Goal: Task Accomplishment & Management: Manage account settings

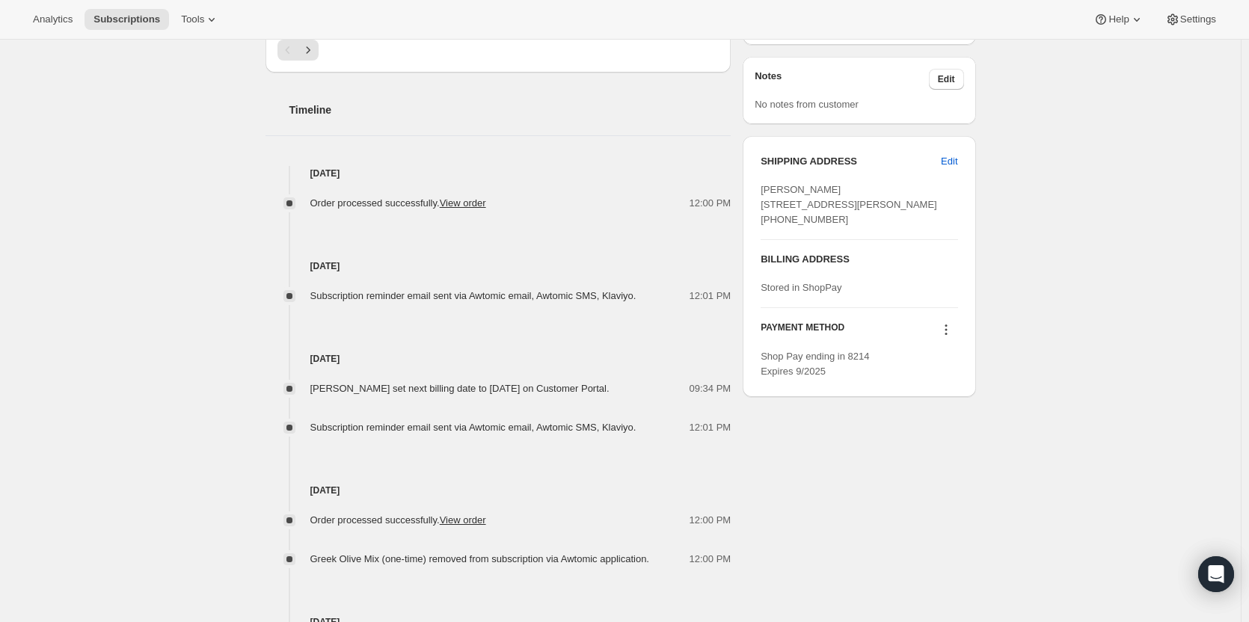
scroll to position [524, 0]
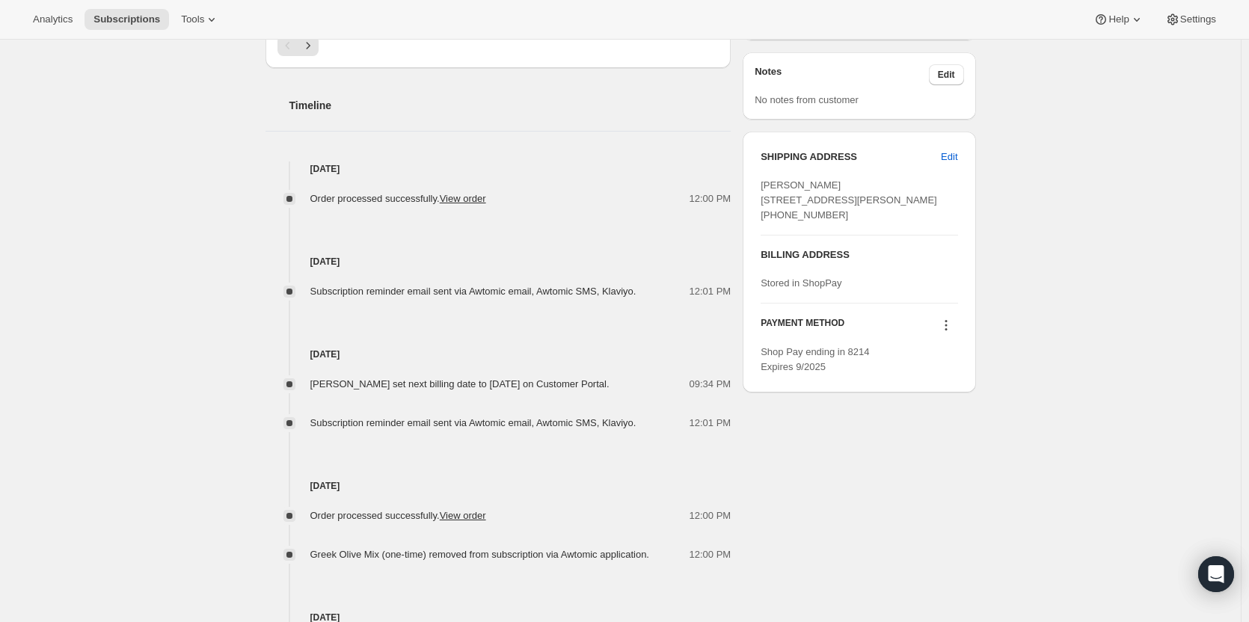
click at [949, 333] on icon at bounding box center [946, 325] width 15 height 15
click at [949, 384] on span "Send link to update card" at bounding box center [949, 383] width 105 height 11
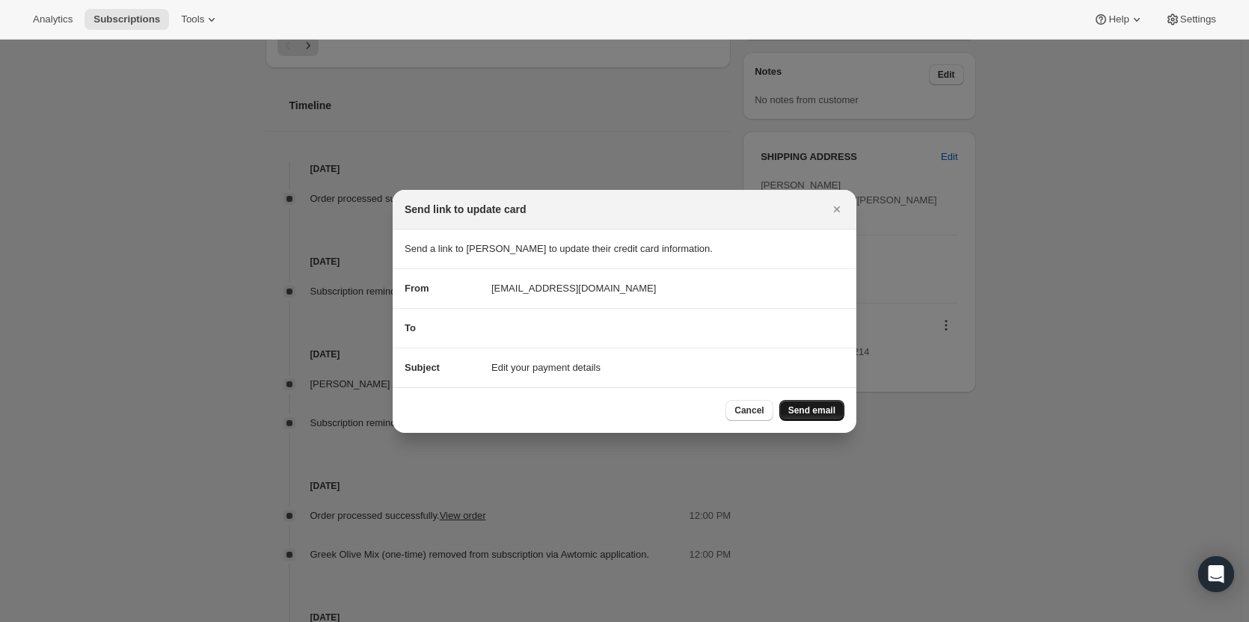
click at [797, 402] on button "Send email" at bounding box center [811, 410] width 65 height 21
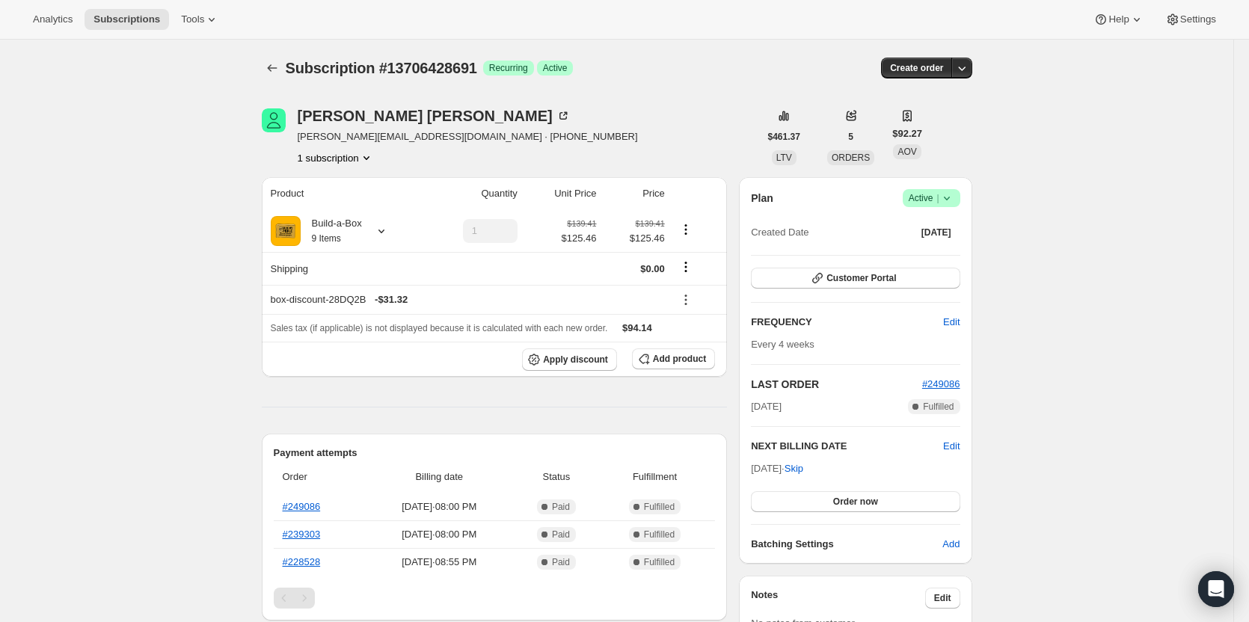
click at [948, 190] on span "Success Active |" at bounding box center [932, 198] width 58 height 18
click at [949, 242] on button "Cancel subscription" at bounding box center [935, 253] width 93 height 24
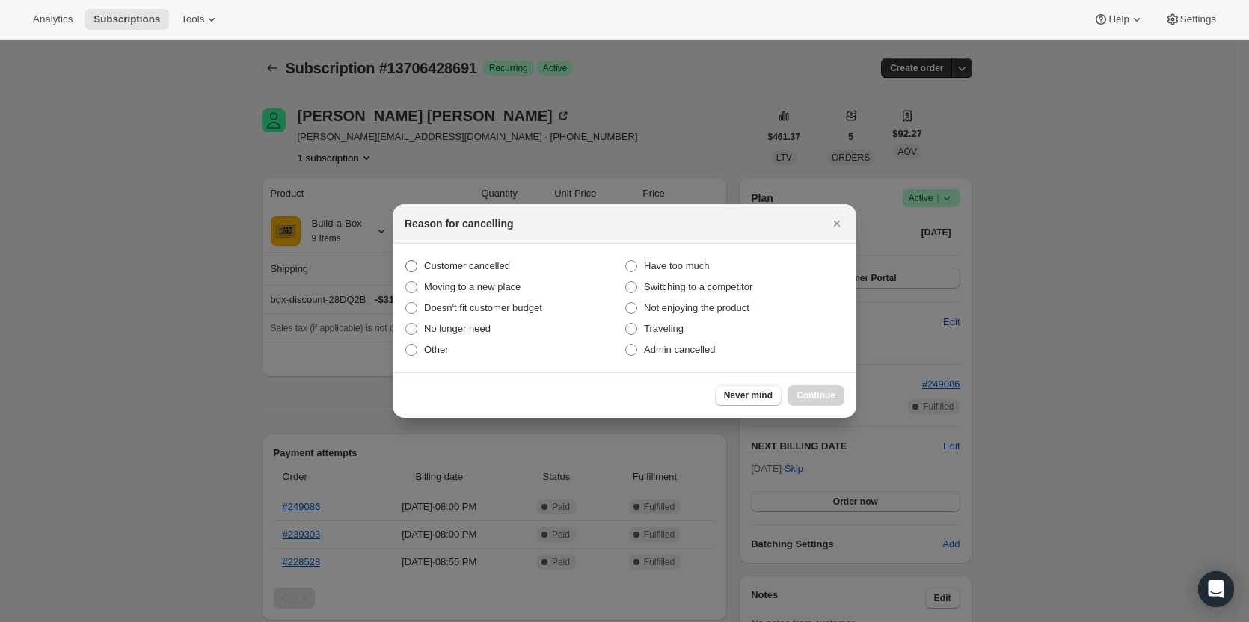
click at [476, 267] on span "Customer cancelled" at bounding box center [467, 265] width 86 height 11
click at [406, 261] on input "Customer cancelled" at bounding box center [405, 260] width 1 height 1
radio input "true"
click at [795, 400] on button "Continue" at bounding box center [816, 395] width 57 height 21
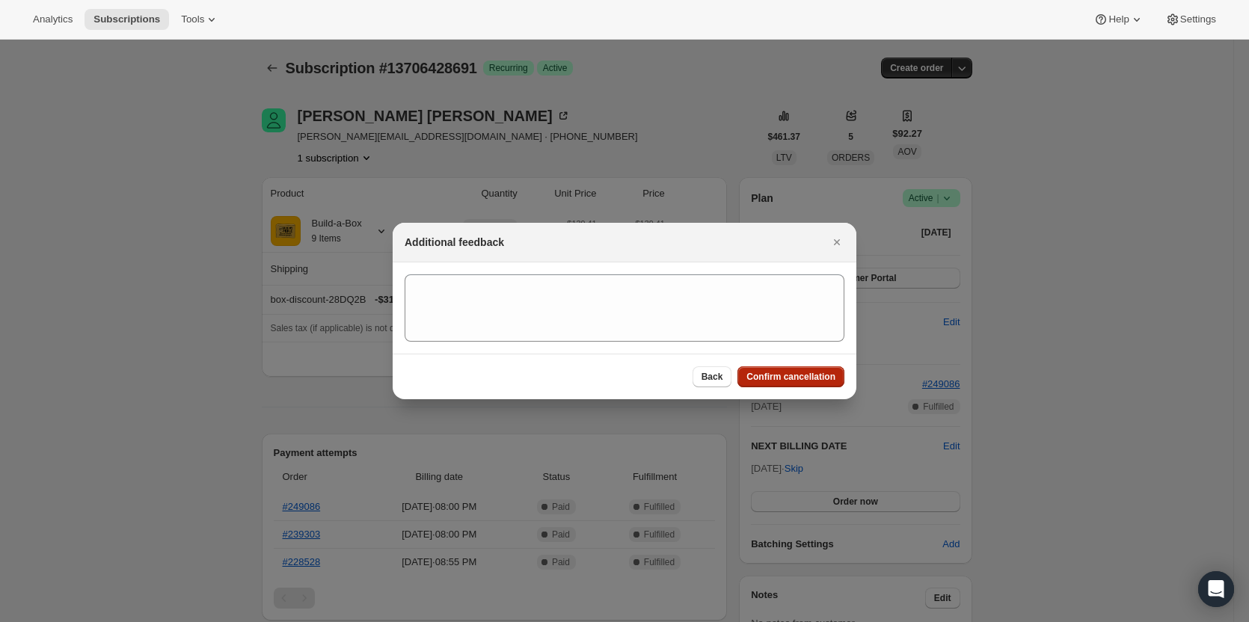
click at [797, 380] on span "Confirm cancellation" at bounding box center [790, 377] width 89 height 12
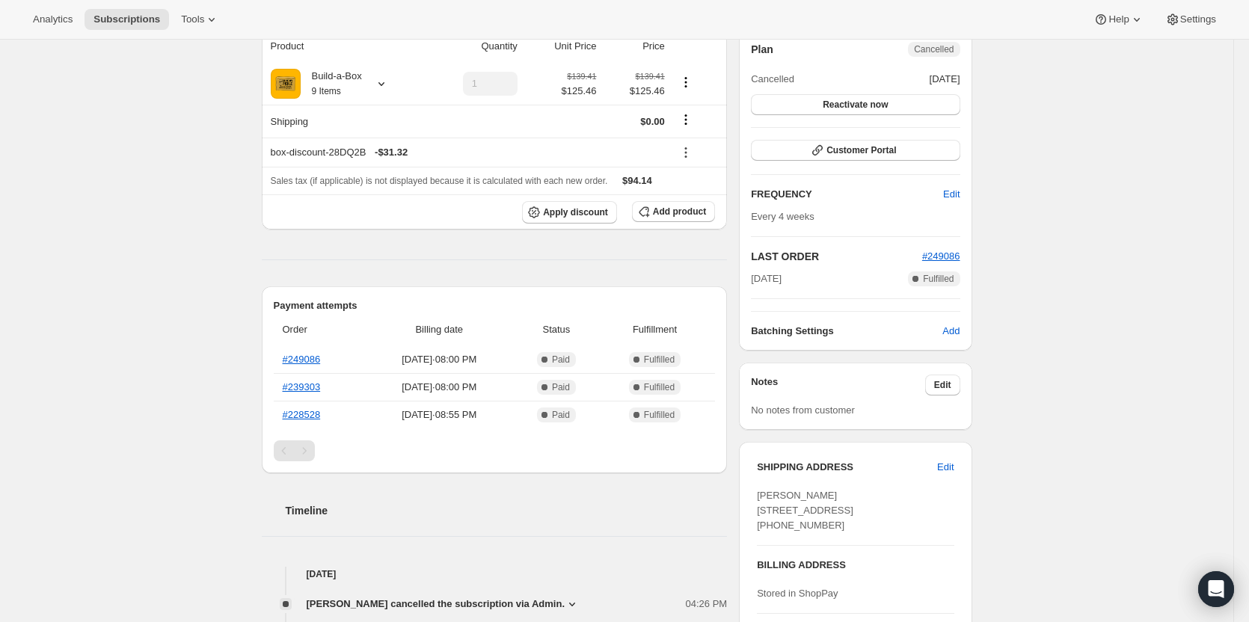
scroll to position [69, 0]
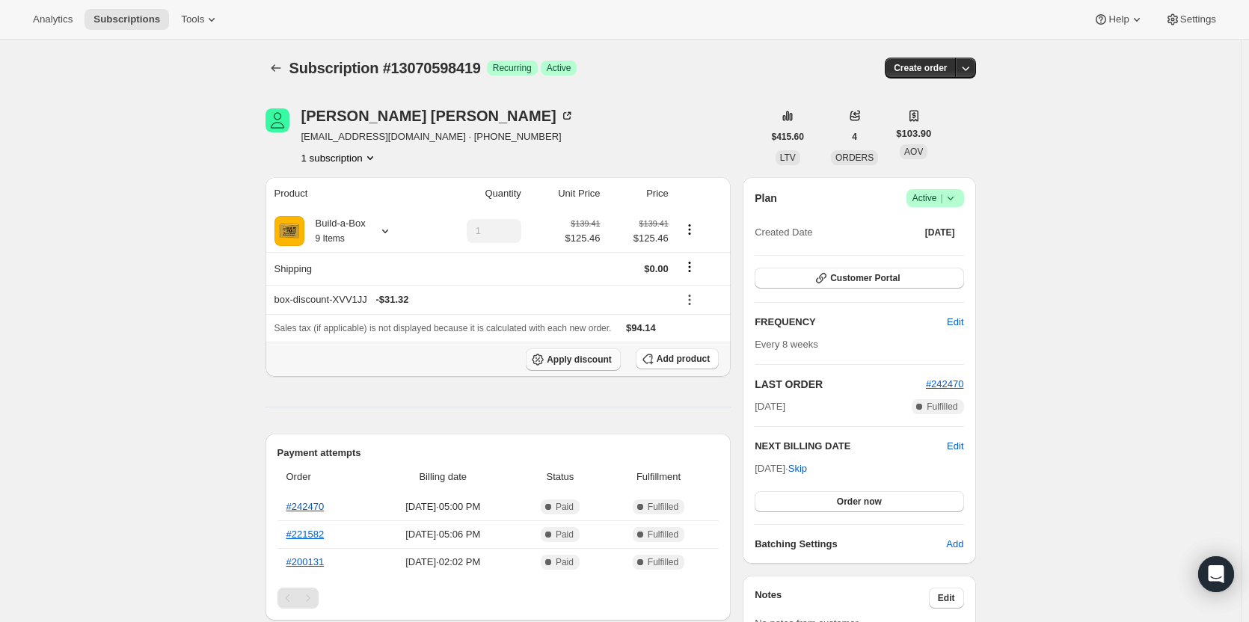
click at [586, 366] on button "Apply discount" at bounding box center [573, 360] width 95 height 22
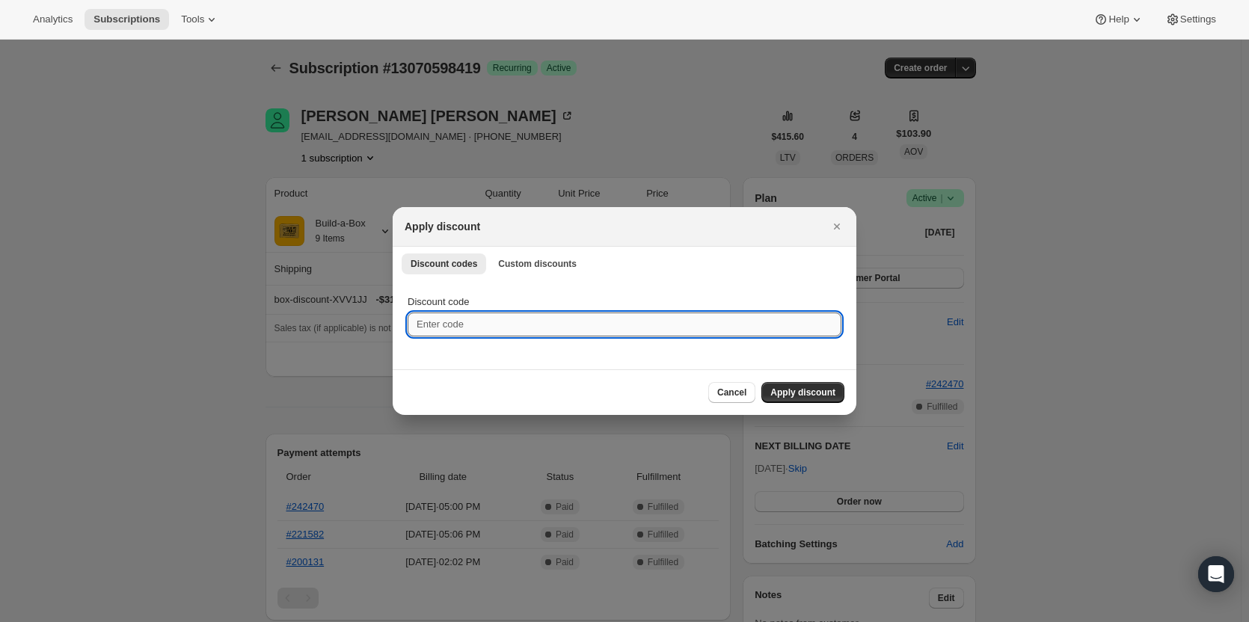
click at [480, 331] on input "Discount code" at bounding box center [625, 325] width 434 height 24
type input "8pq8wjrh93qxxxgg"
click at [779, 384] on button "Apply discount" at bounding box center [802, 392] width 83 height 21
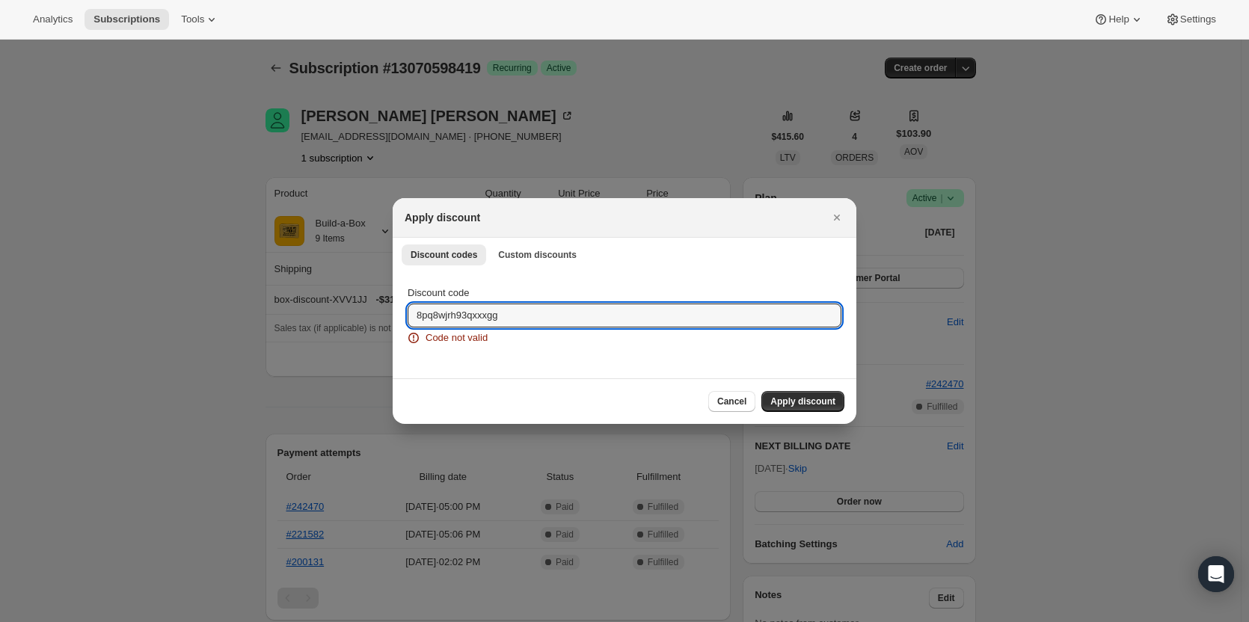
drag, startPoint x: 514, startPoint y: 318, endPoint x: 412, endPoint y: 298, distance: 103.7
click at [412, 298] on div "Discount code 8pq8wjrh93qxxxgg Code not valid" at bounding box center [625, 316] width 434 height 60
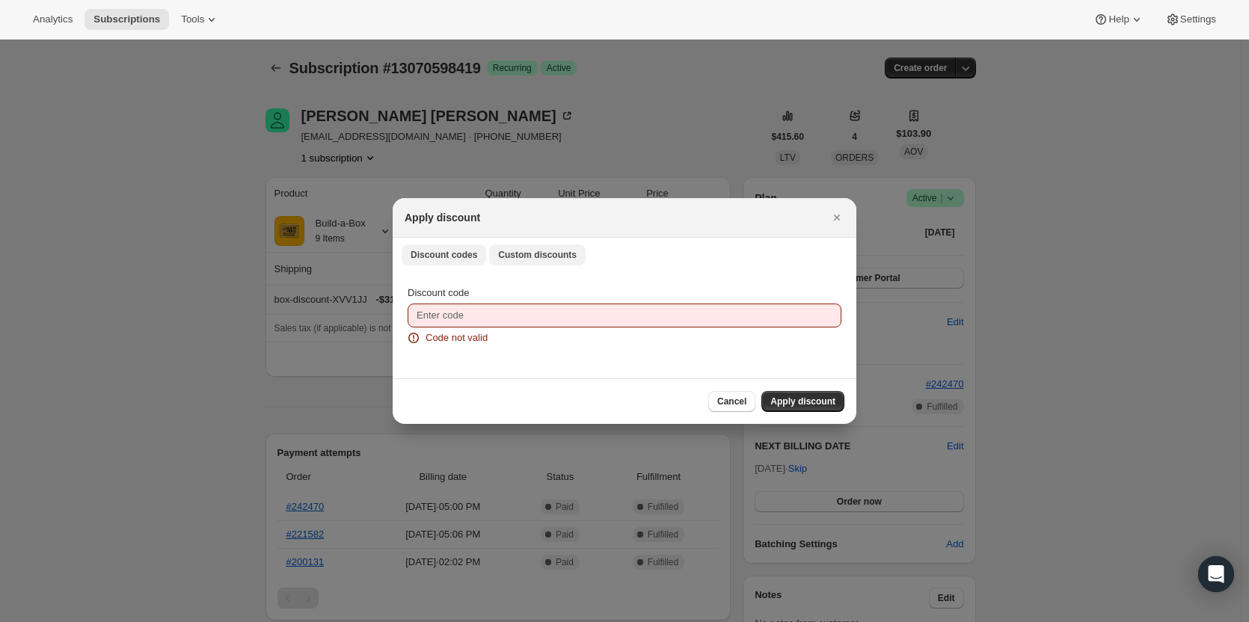
click at [552, 249] on span "Custom discounts" at bounding box center [537, 255] width 79 height 12
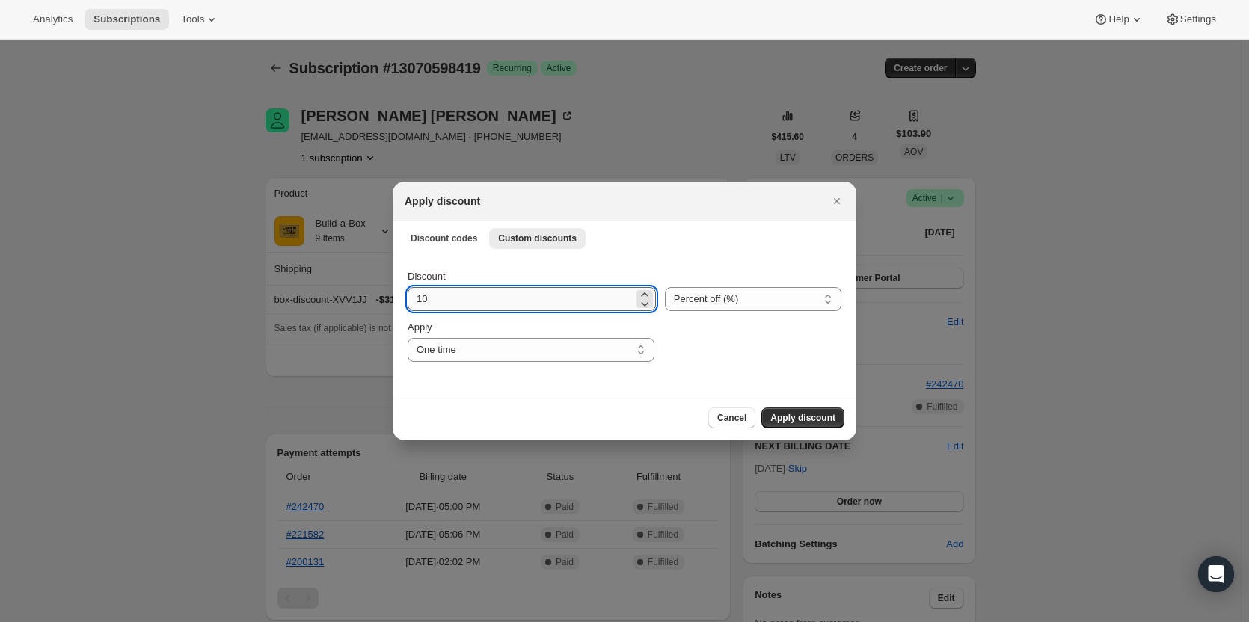
click at [532, 289] on input "10" at bounding box center [521, 299] width 226 height 24
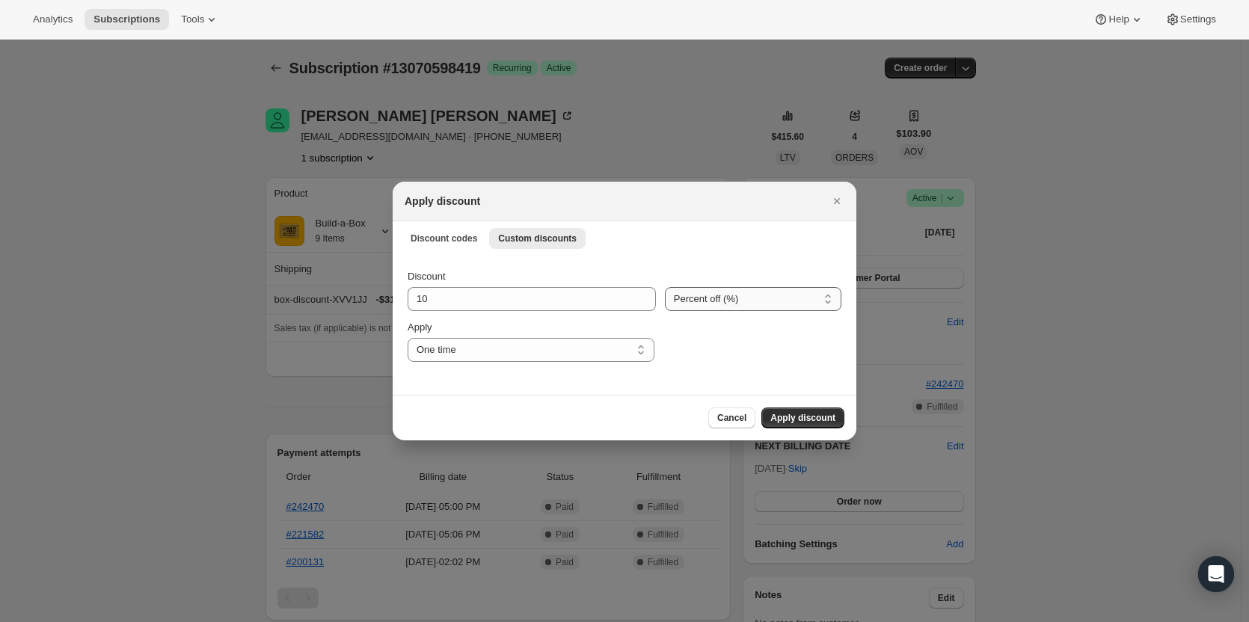
click at [699, 295] on select "Percent off (%) Amount off ($)" at bounding box center [753, 299] width 177 height 24
select select "fixed"
click at [665, 287] on select "Percent off (%) Amount off ($)" at bounding box center [753, 299] width 177 height 24
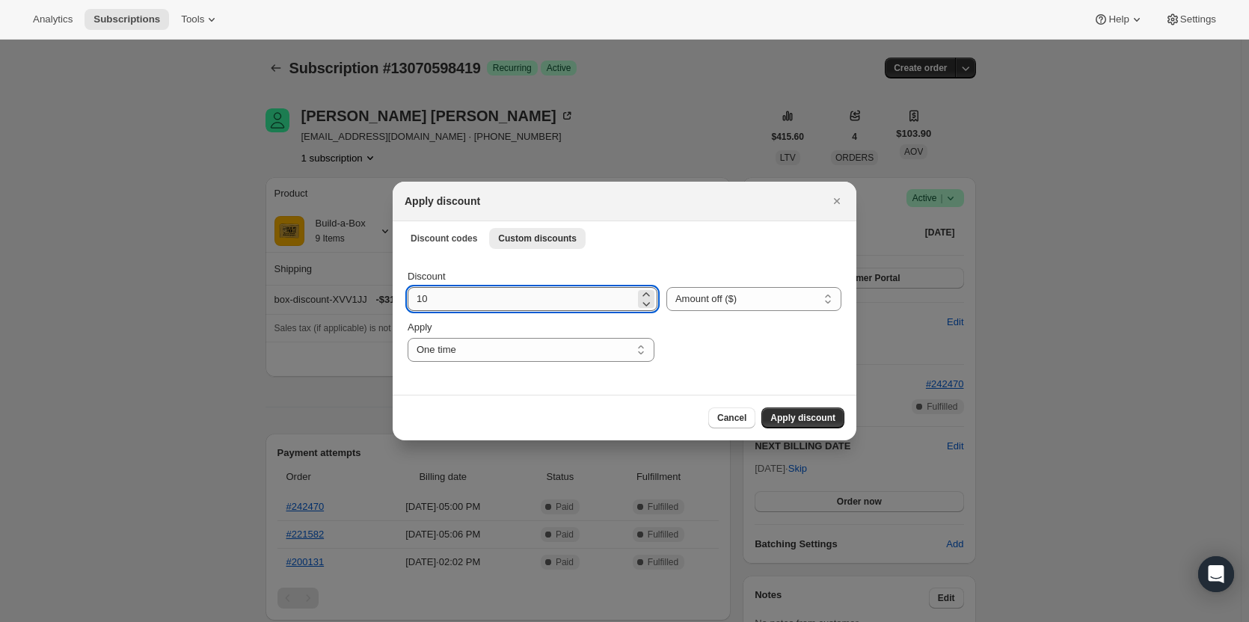
click at [497, 297] on input "10" at bounding box center [521, 299] width 227 height 24
type input "1"
type input "20.92"
click at [821, 414] on span "Apply discount" at bounding box center [802, 418] width 65 height 12
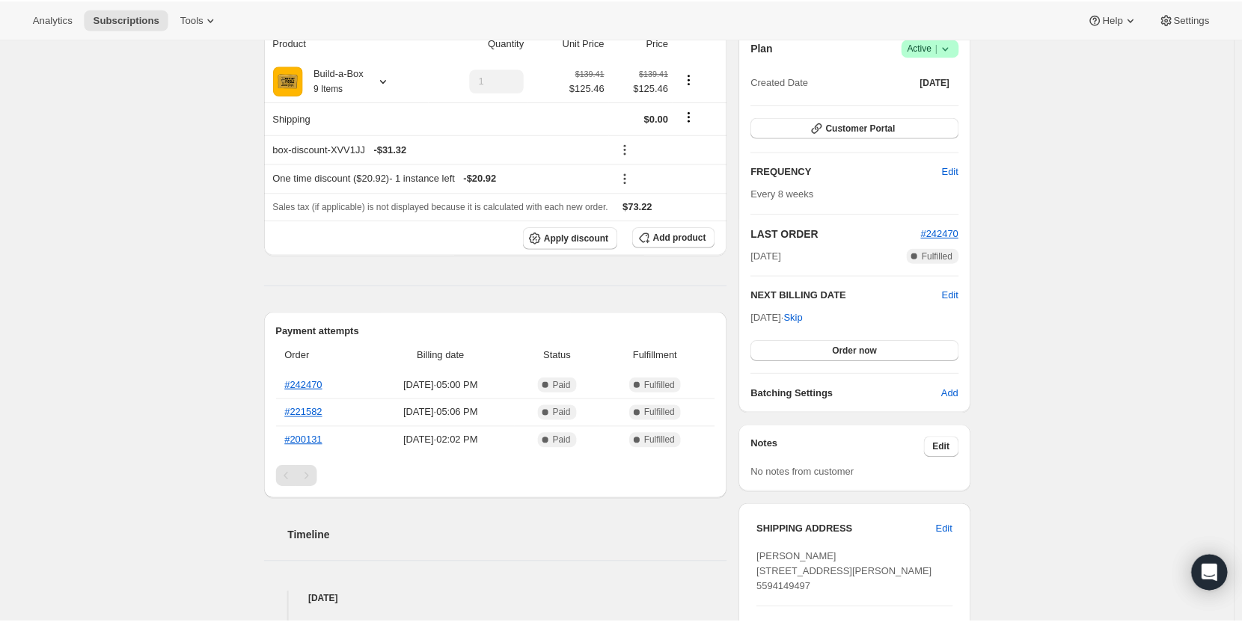
scroll to position [75, 0]
